Goal: Browse casually

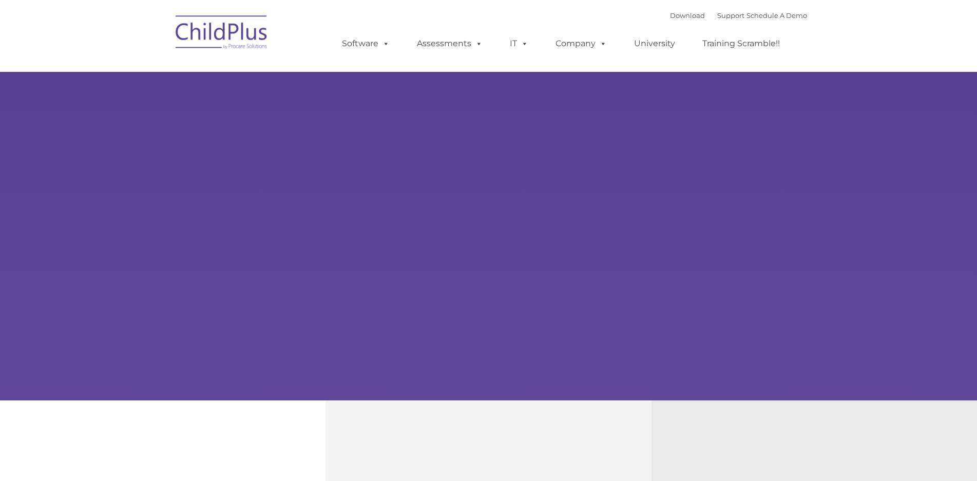
type input ""
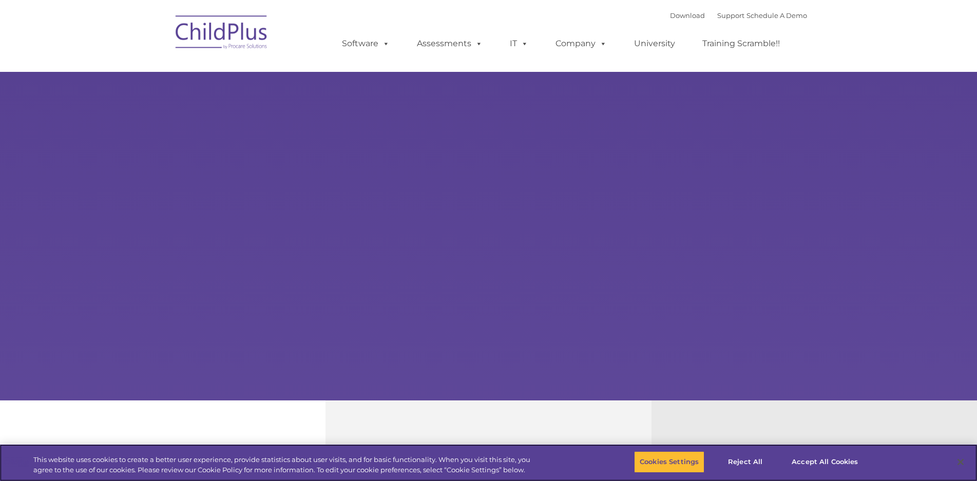
select select "MEDIUM"
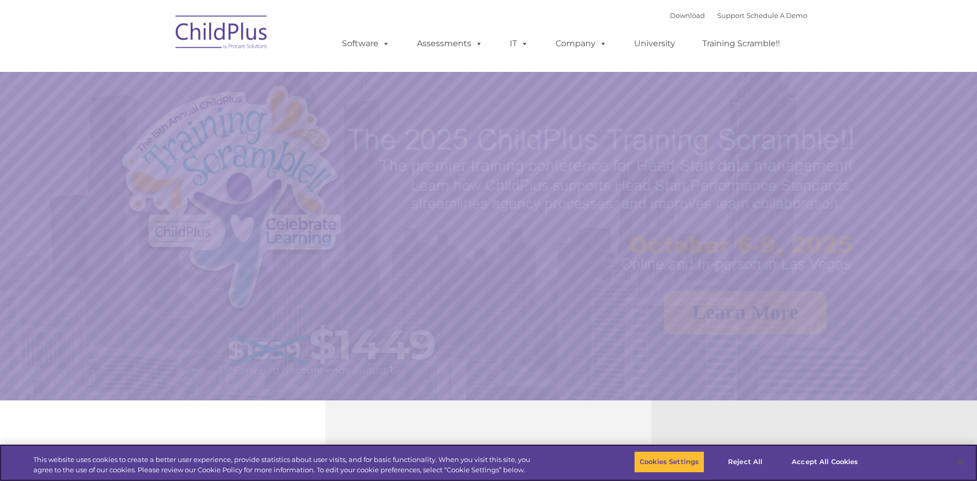
select select "MEDIUM"
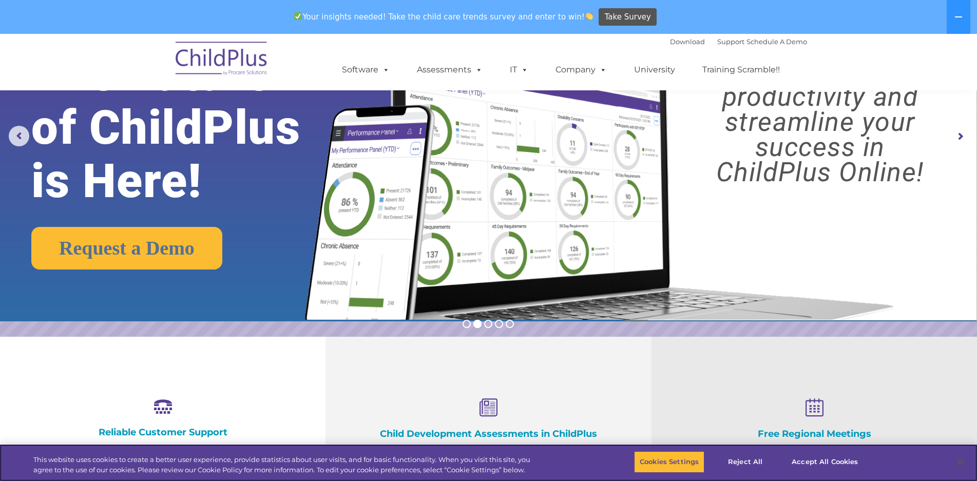
scroll to position [104, 0]
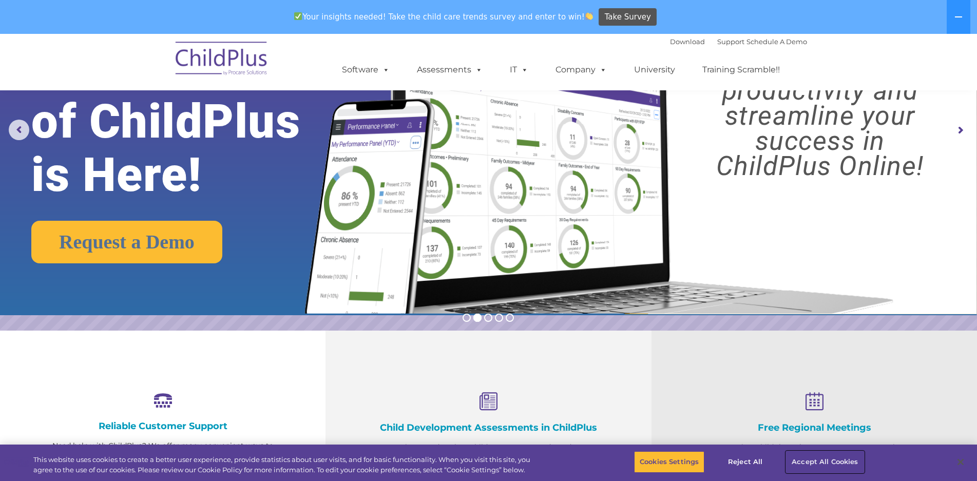
click at [824, 461] on button "Accept All Cookies" at bounding box center [824, 462] width 77 height 22
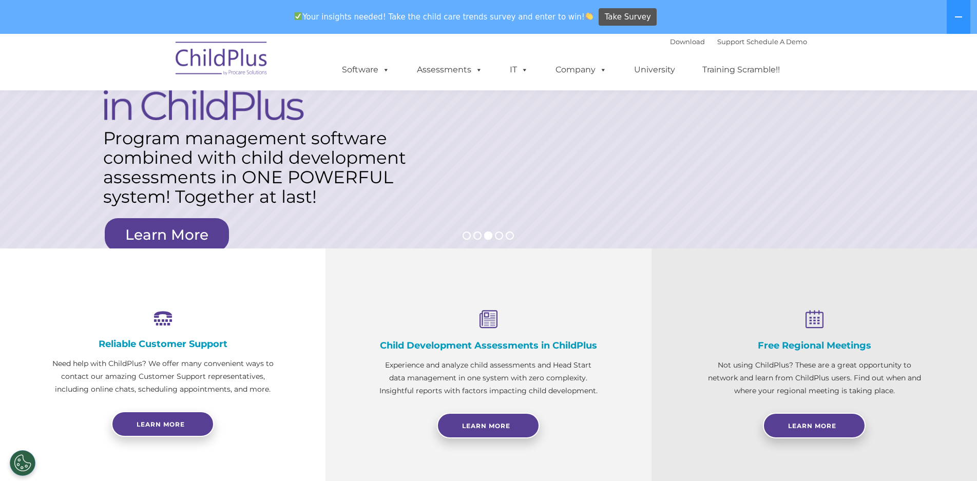
scroll to position [0, 0]
